Goal: Communication & Community: Connect with others

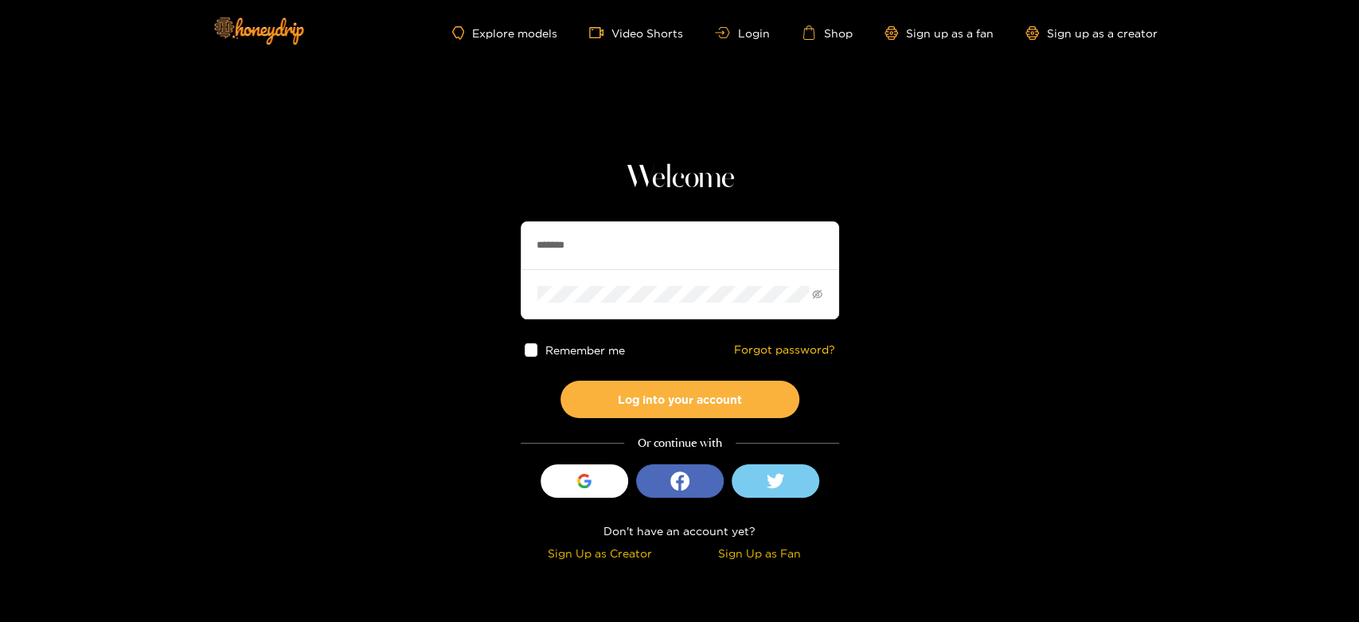
drag, startPoint x: 623, startPoint y: 223, endPoint x: 630, endPoint y: 215, distance: 10.2
click at [494, 243] on section "Welcome ******* Remember me Forgot password? Log into your account Or continue …" at bounding box center [679, 283] width 1359 height 566
paste input "******"
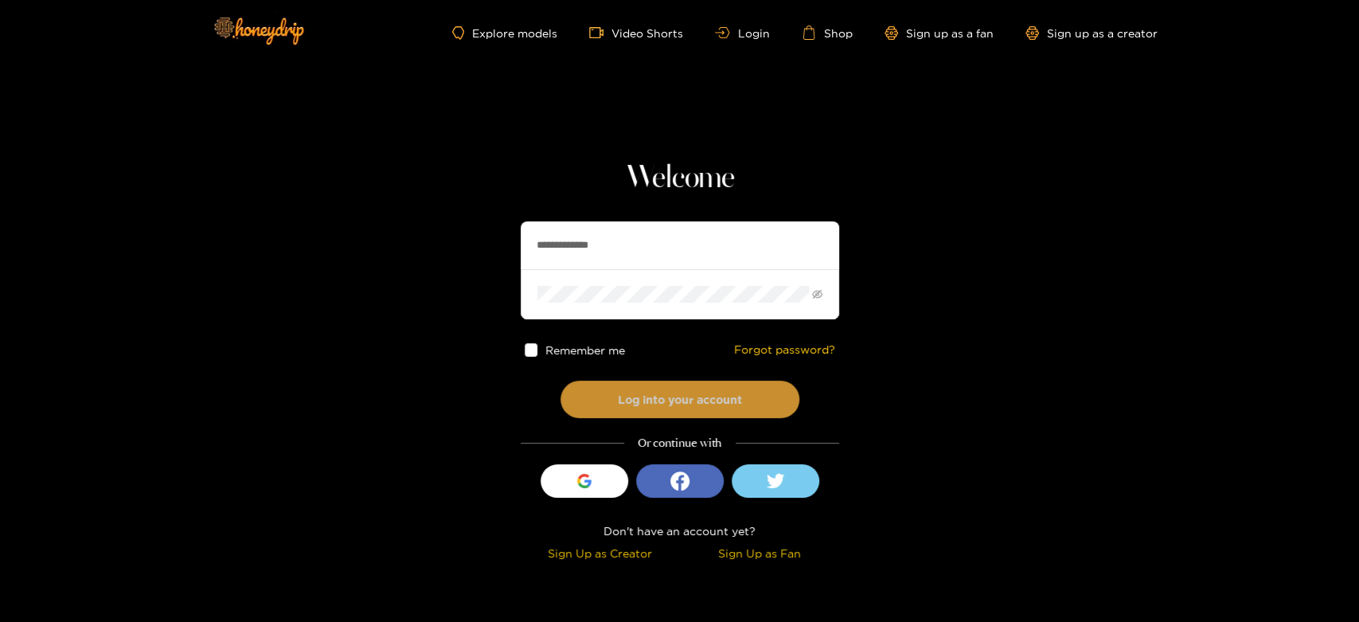
type input "**********"
click at [665, 387] on button "Log into your account" at bounding box center [679, 399] width 239 height 37
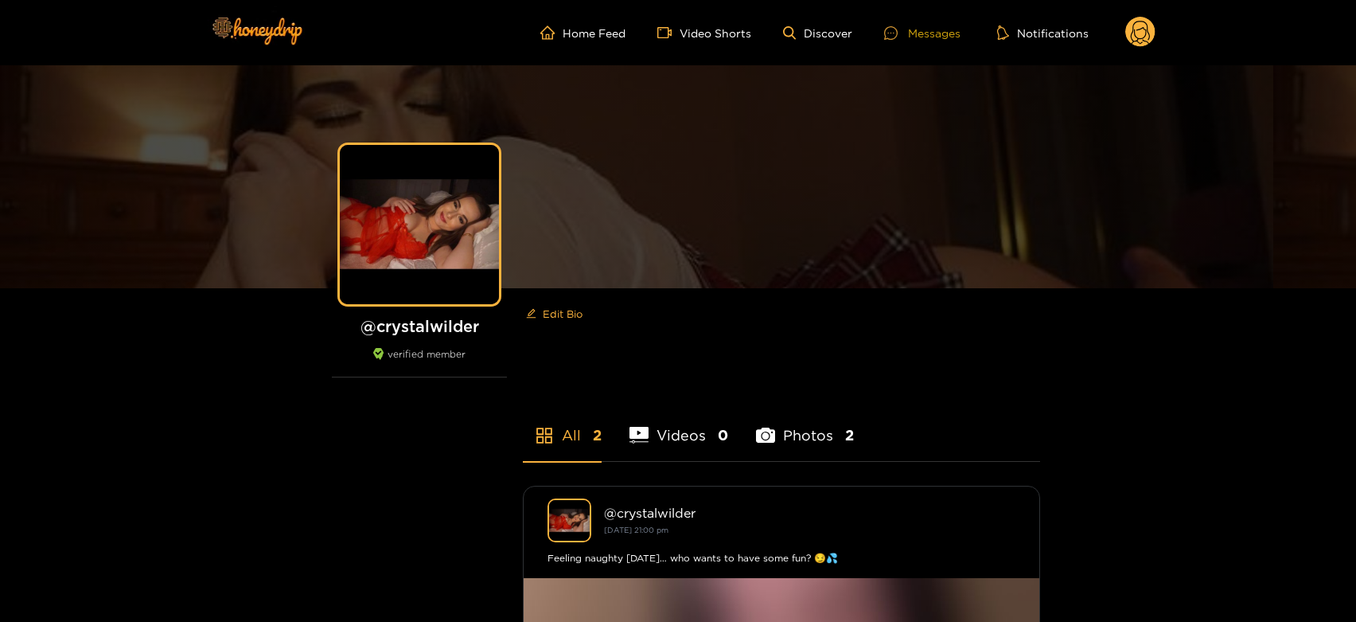
click at [923, 39] on div "Messages" at bounding box center [922, 33] width 76 height 18
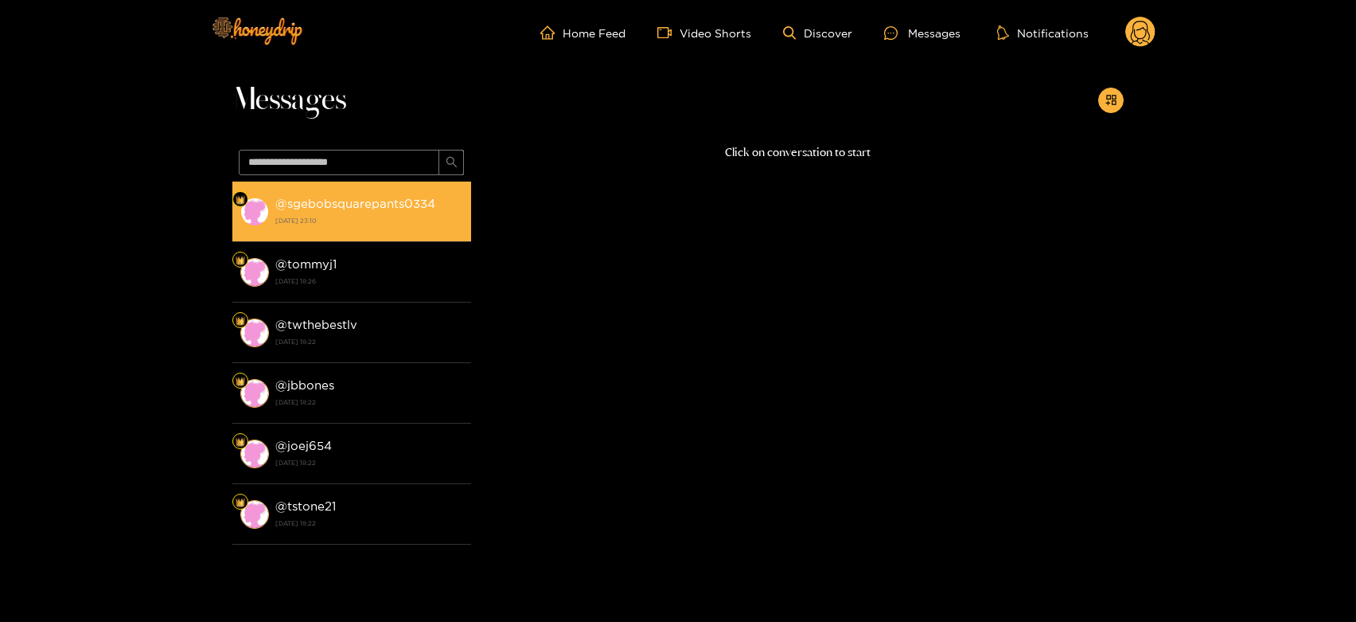
click at [443, 209] on div "@ sgebobsquarepants0334 14 August 2025 23:10" at bounding box center [369, 211] width 188 height 36
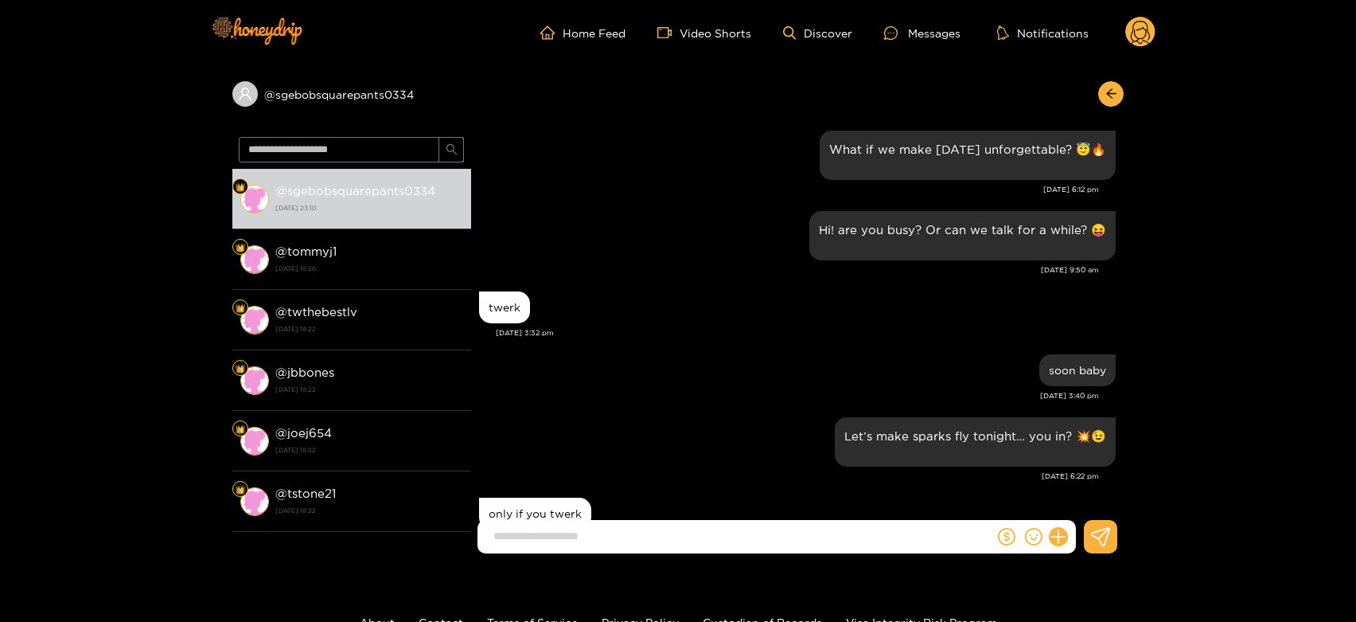
scroll to position [1493, 0]
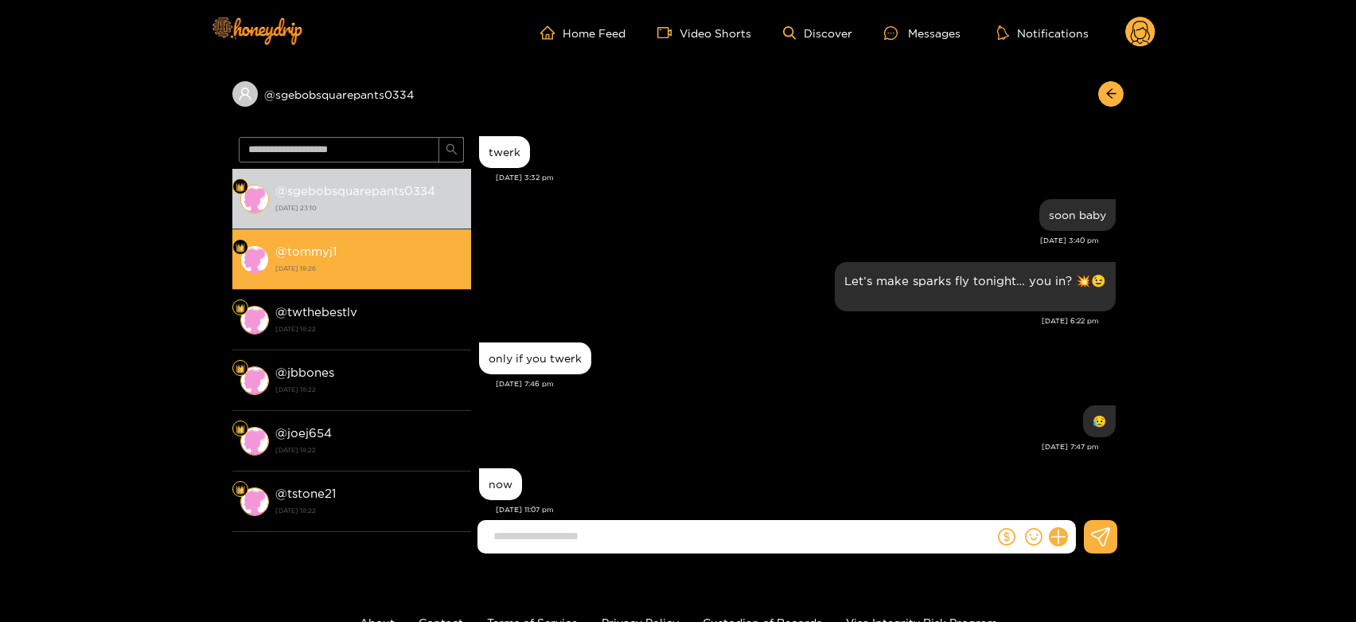
click at [294, 247] on strong "@ tommyj1" at bounding box center [305, 251] width 61 height 14
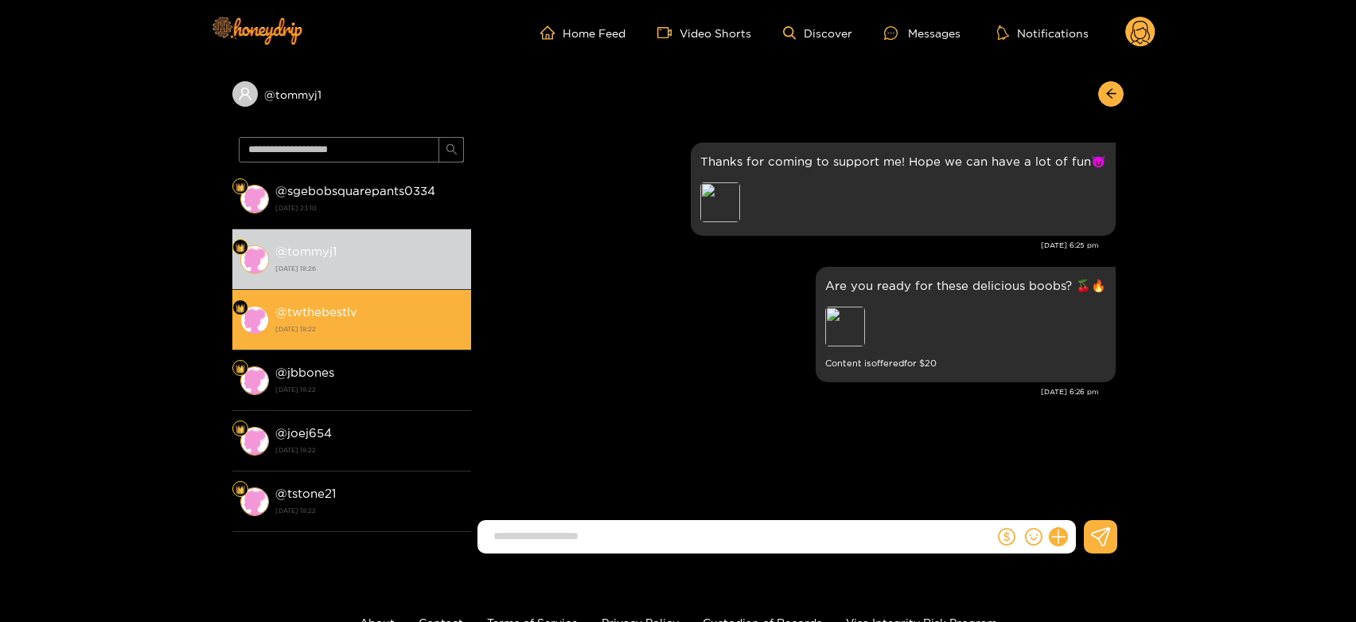
click at [363, 295] on li "@ twthebestlv 14 August 2025 18:22" at bounding box center [351, 320] width 239 height 60
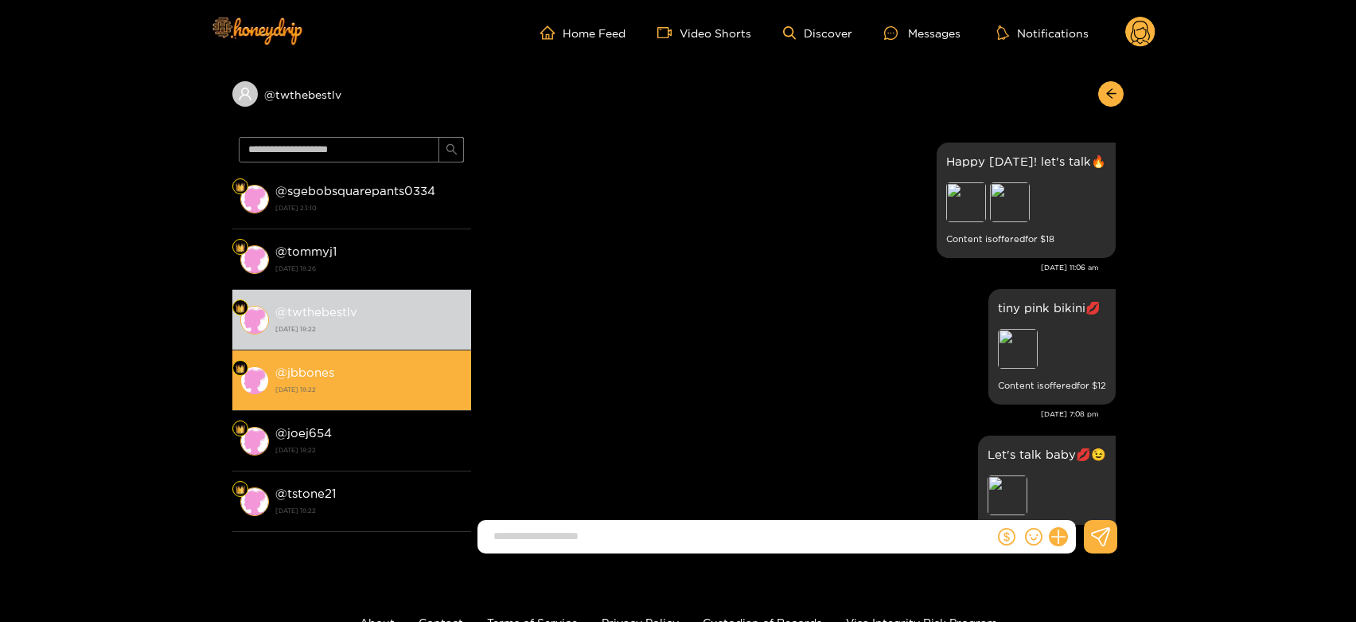
scroll to position [2418, 0]
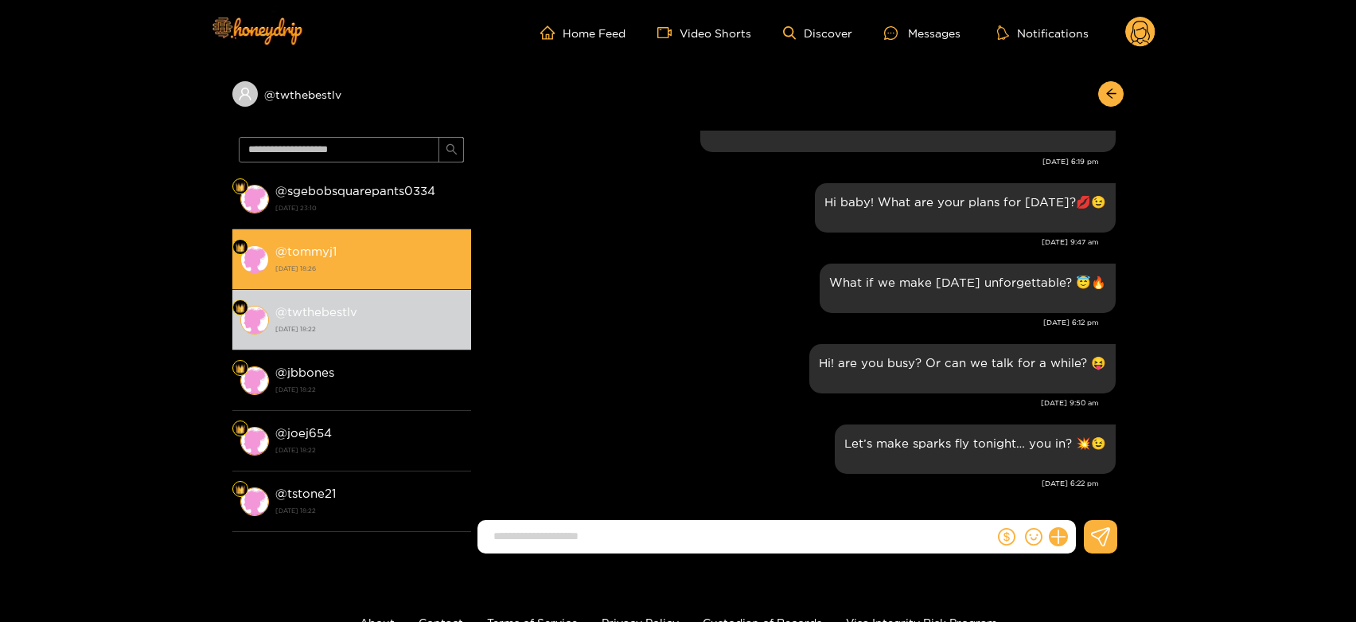
click at [358, 259] on div "@ tommyj1 14 August 2025 18:26" at bounding box center [369, 259] width 188 height 36
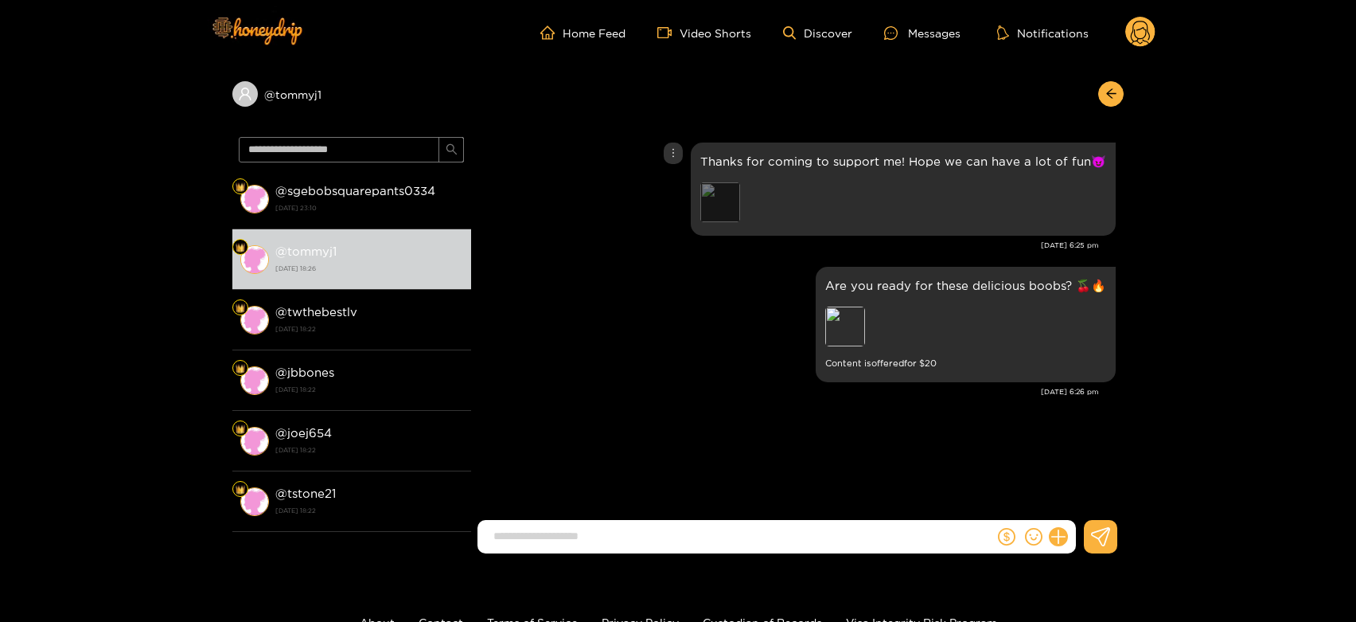
click at [728, 191] on div "Preview" at bounding box center [721, 202] width 40 height 40
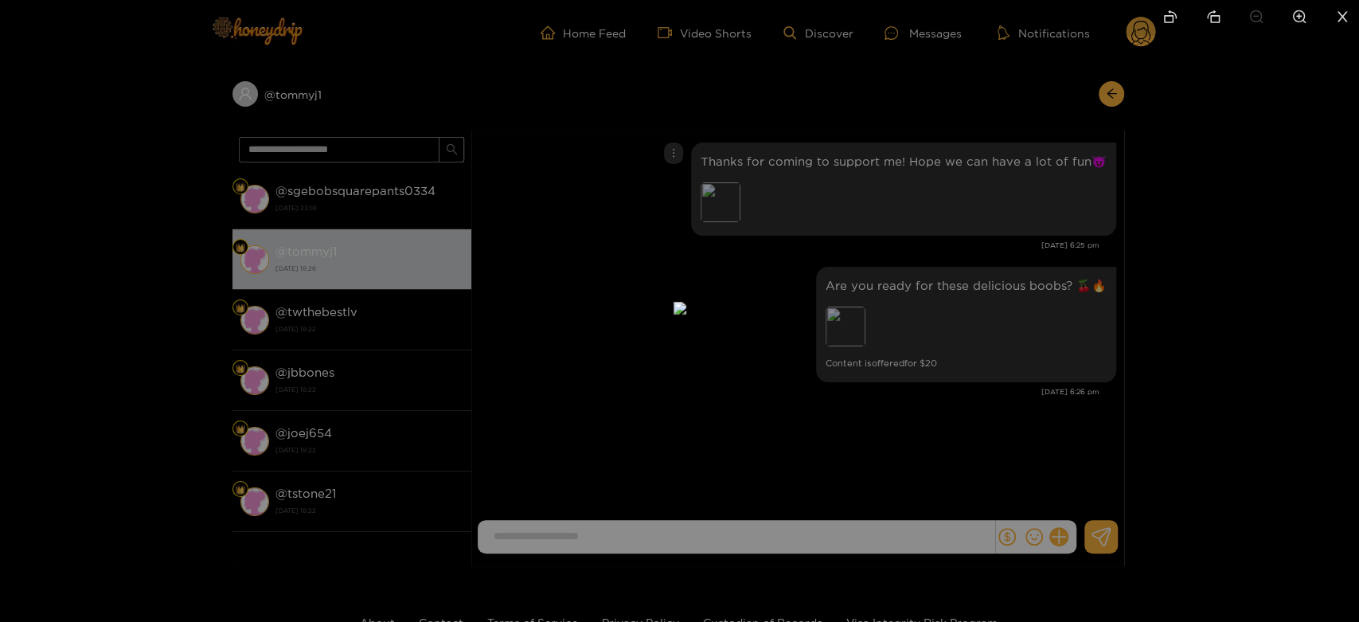
click at [968, 196] on div at bounding box center [679, 311] width 1359 height 622
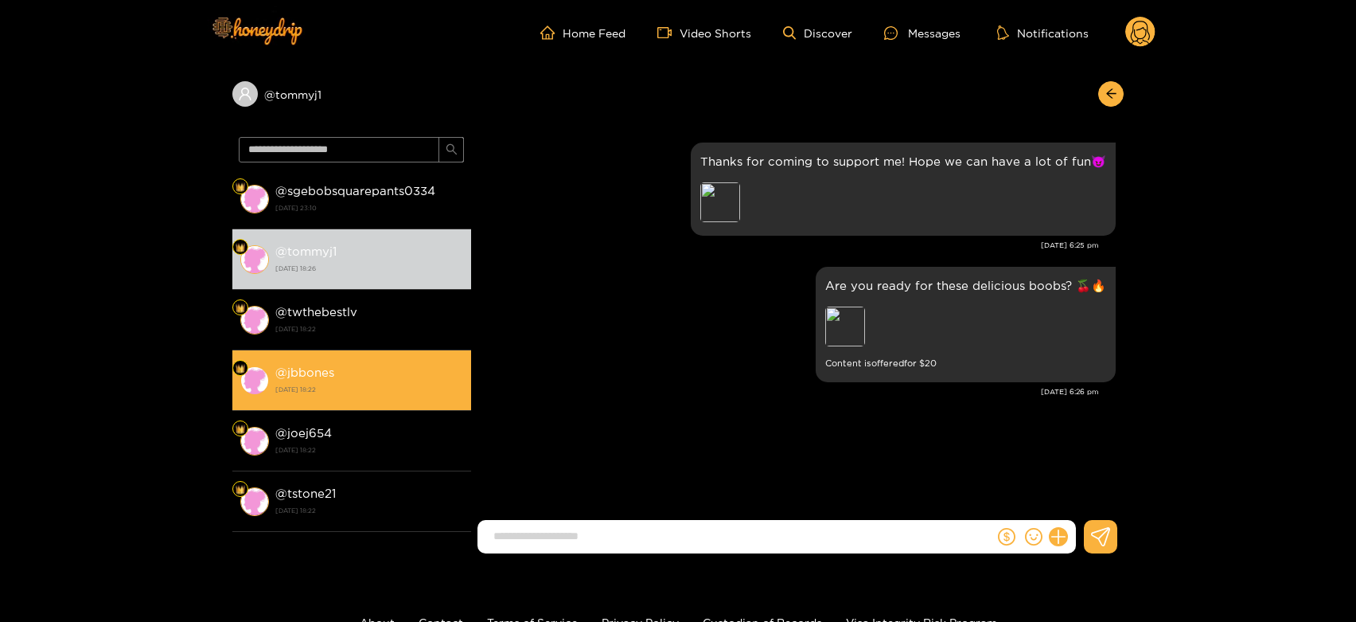
click at [344, 350] on li "@ jbbones 14 August 2025 18:22" at bounding box center [351, 380] width 239 height 60
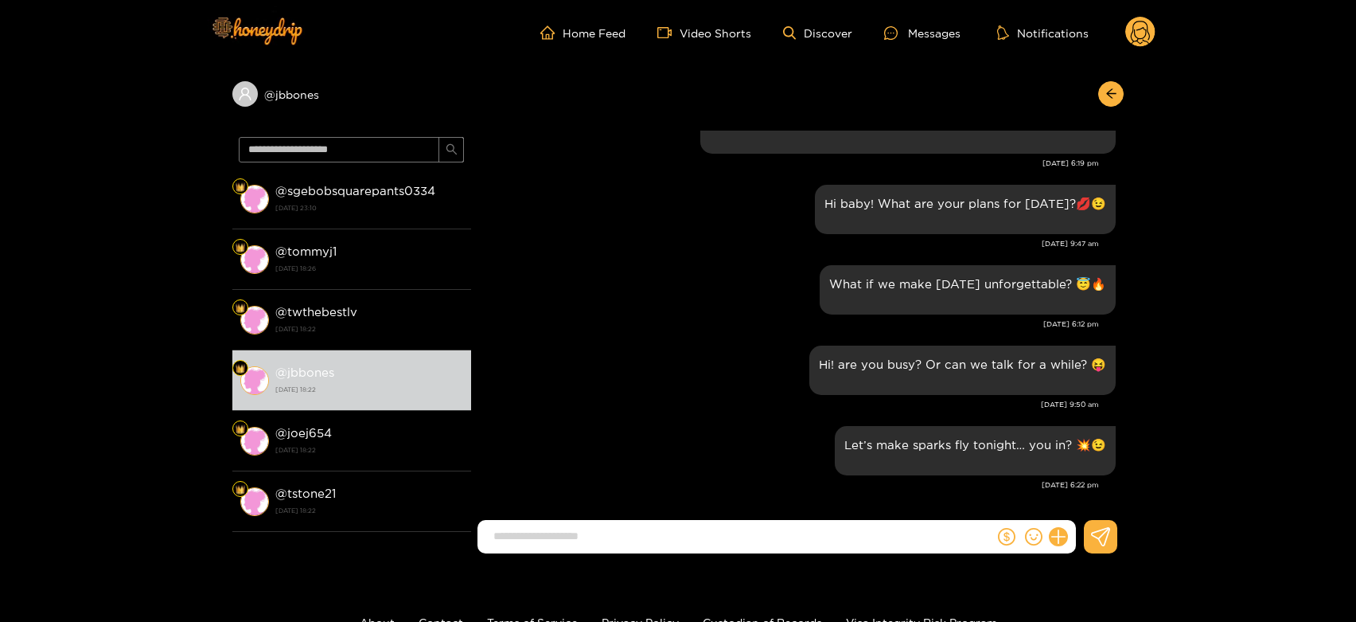
scroll to position [2418, 0]
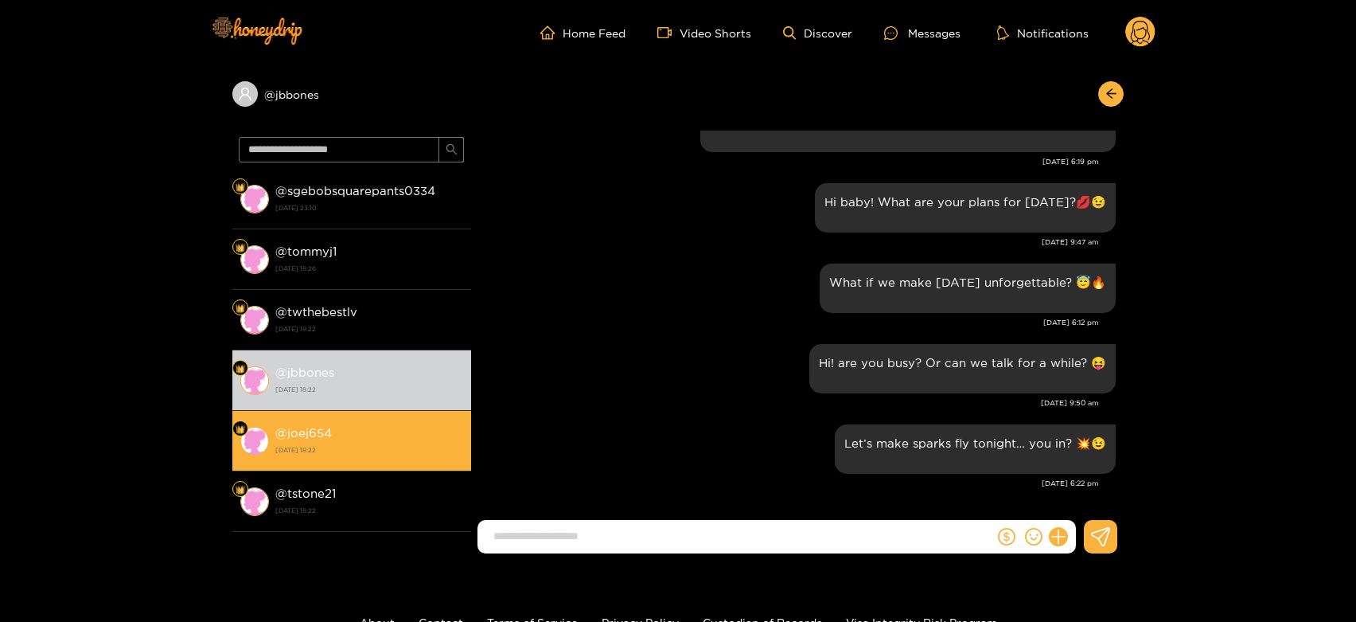
click at [288, 447] on strong "14 August 2025 18:22" at bounding box center [369, 450] width 188 height 14
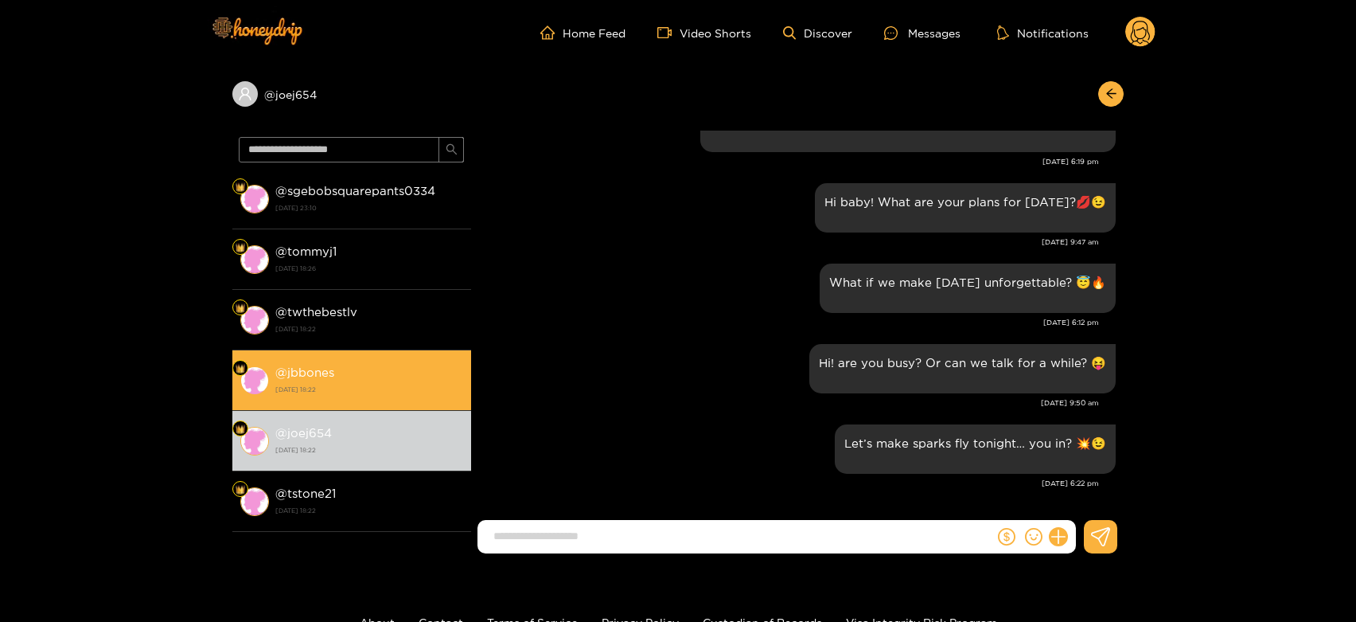
scroll to position [88, 0]
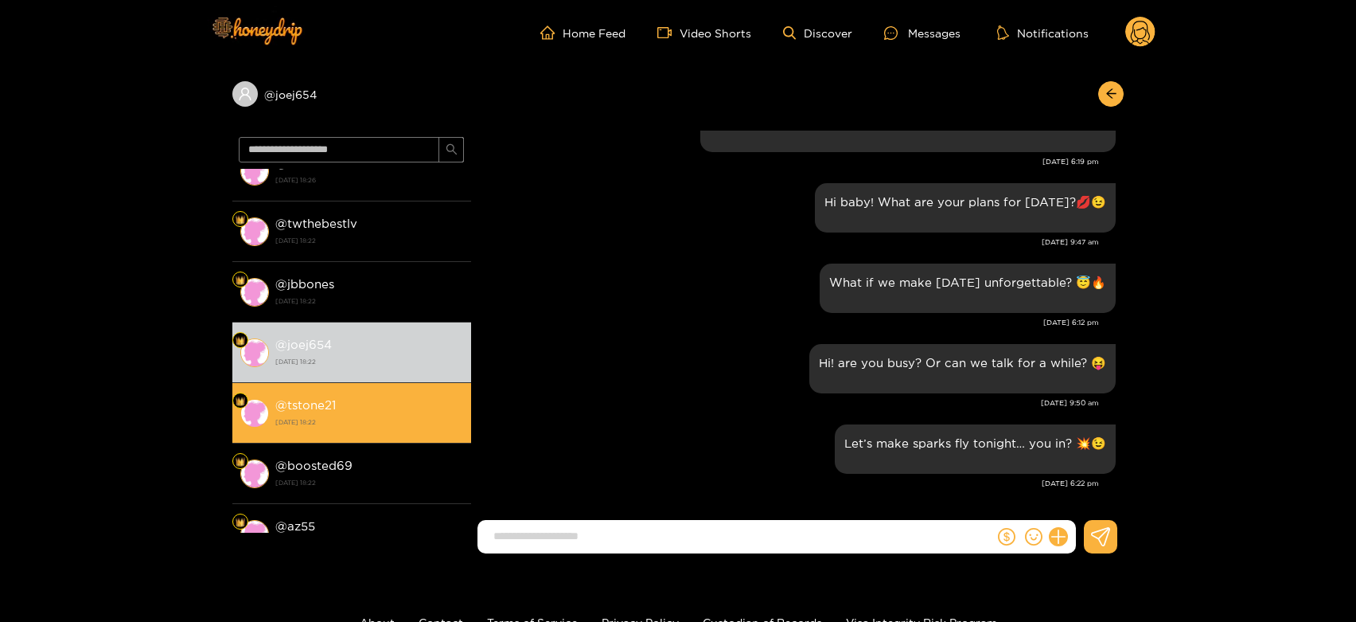
click at [332, 415] on strong "14 August 2025 18:22" at bounding box center [369, 422] width 188 height 14
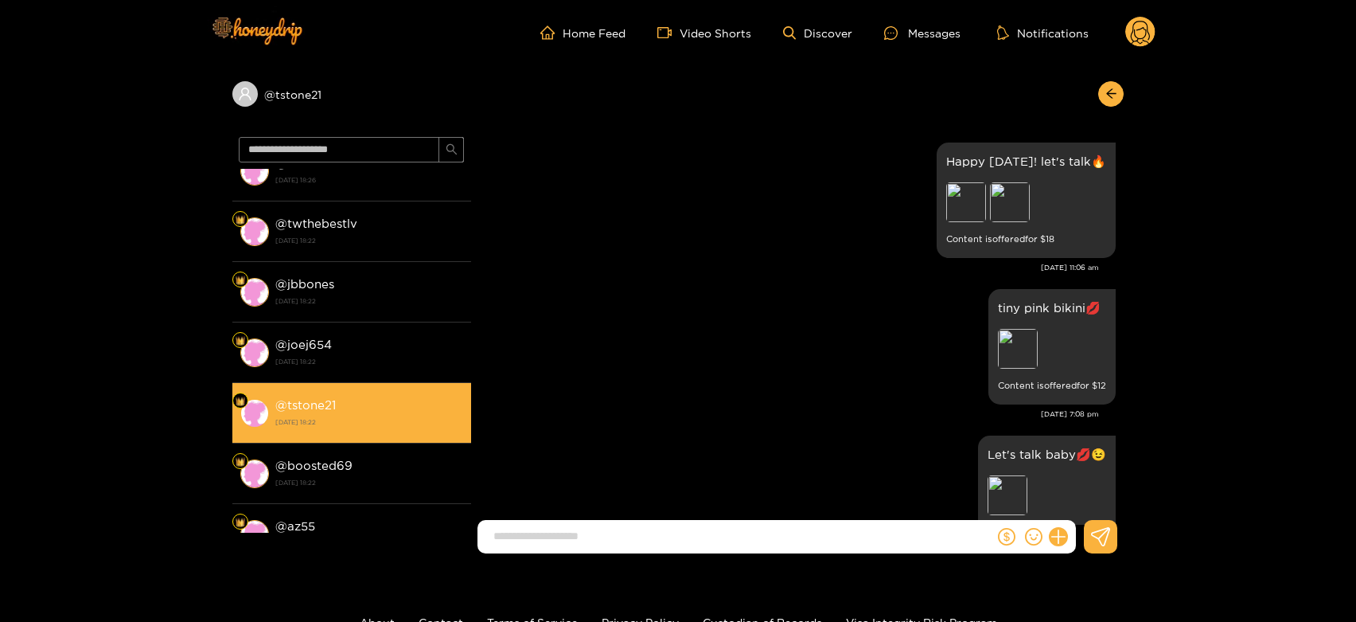
scroll to position [2418, 0]
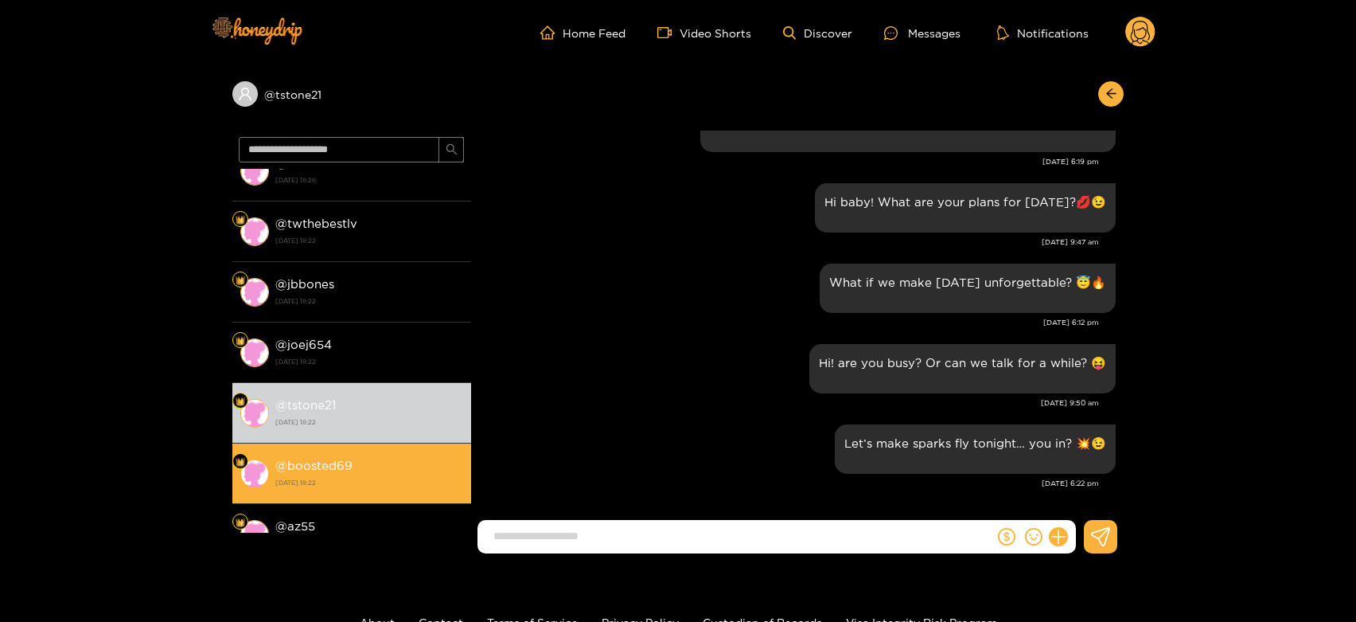
click at [338, 466] on strong "@ boosted69" at bounding box center [313, 466] width 77 height 14
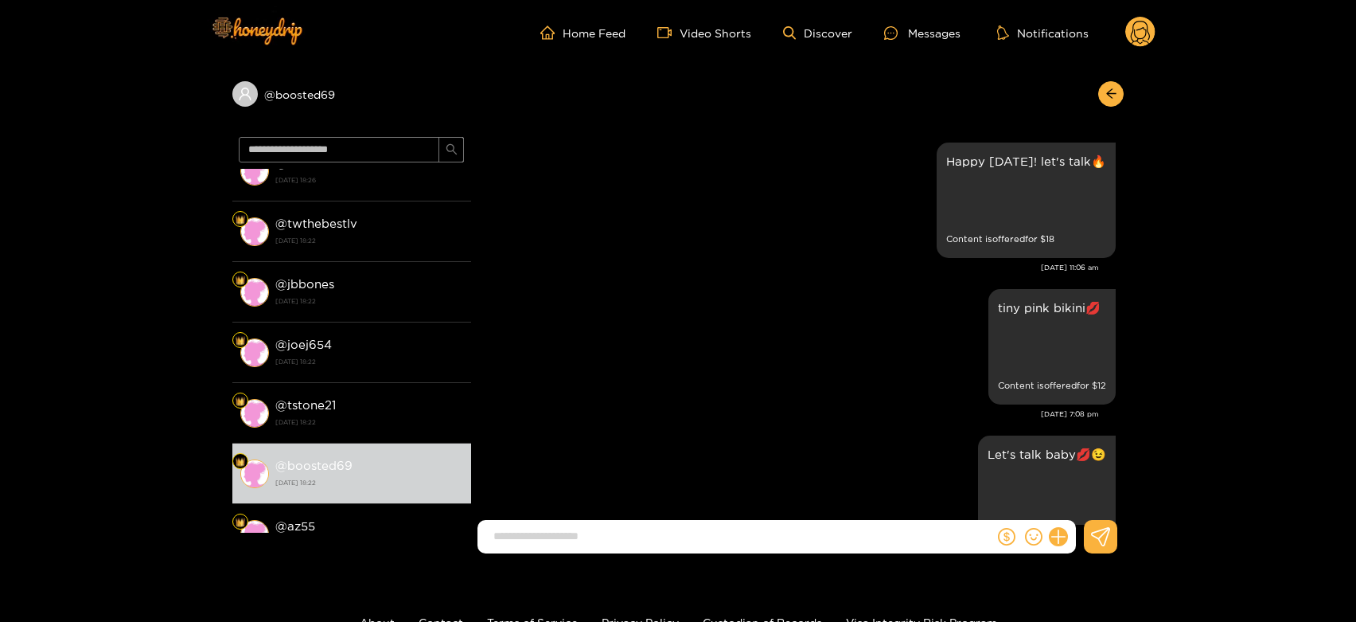
scroll to position [2418, 0]
